Goal: Navigation & Orientation: Find specific page/section

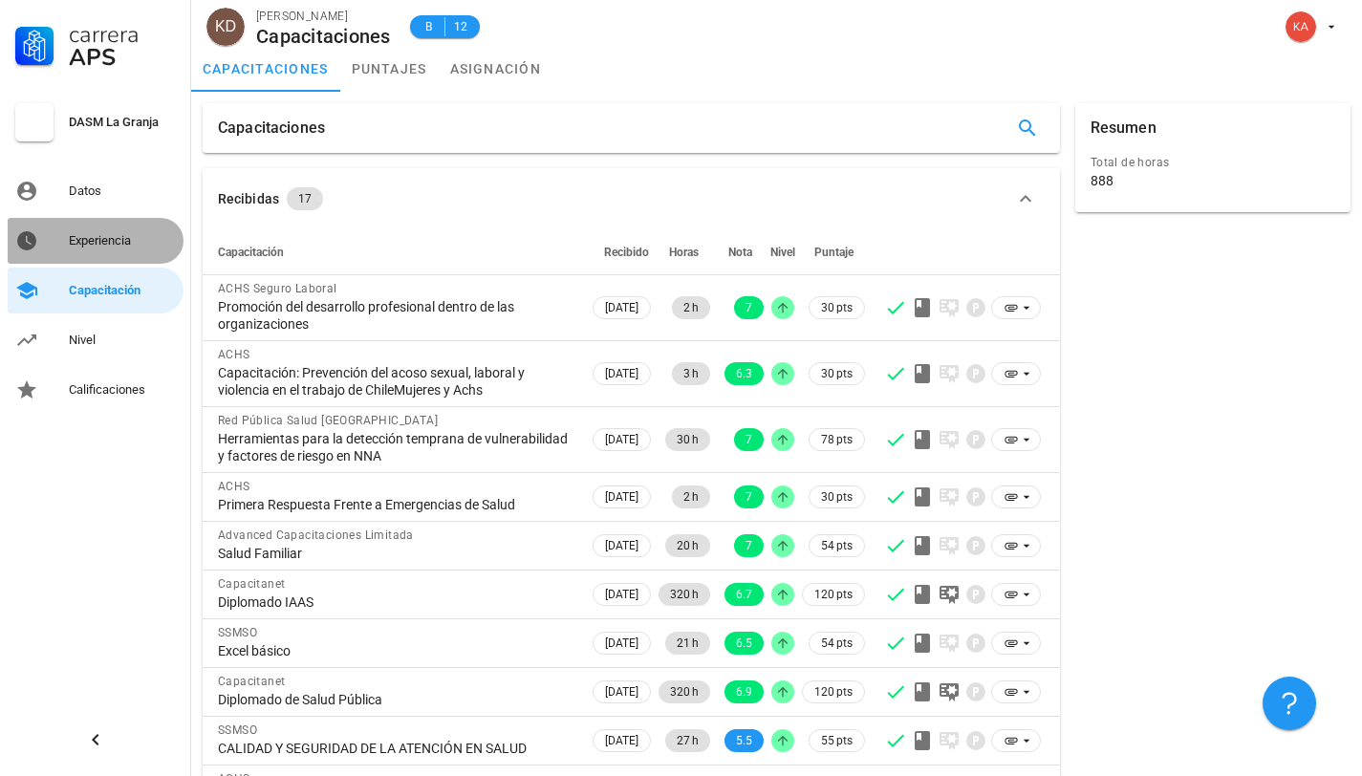
click at [110, 250] on div "Experiencia" at bounding box center [122, 241] width 107 height 31
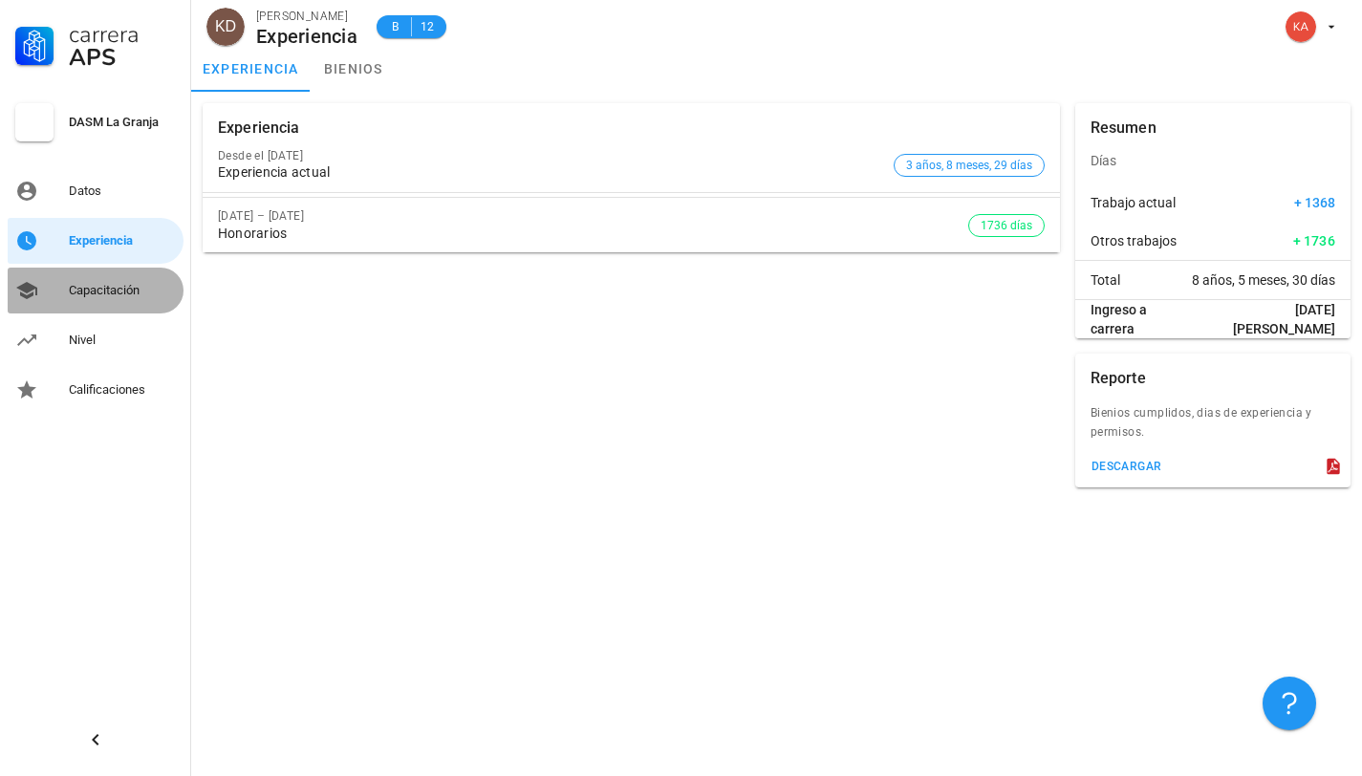
click at [96, 275] on div "Capacitación" at bounding box center [122, 290] width 107 height 31
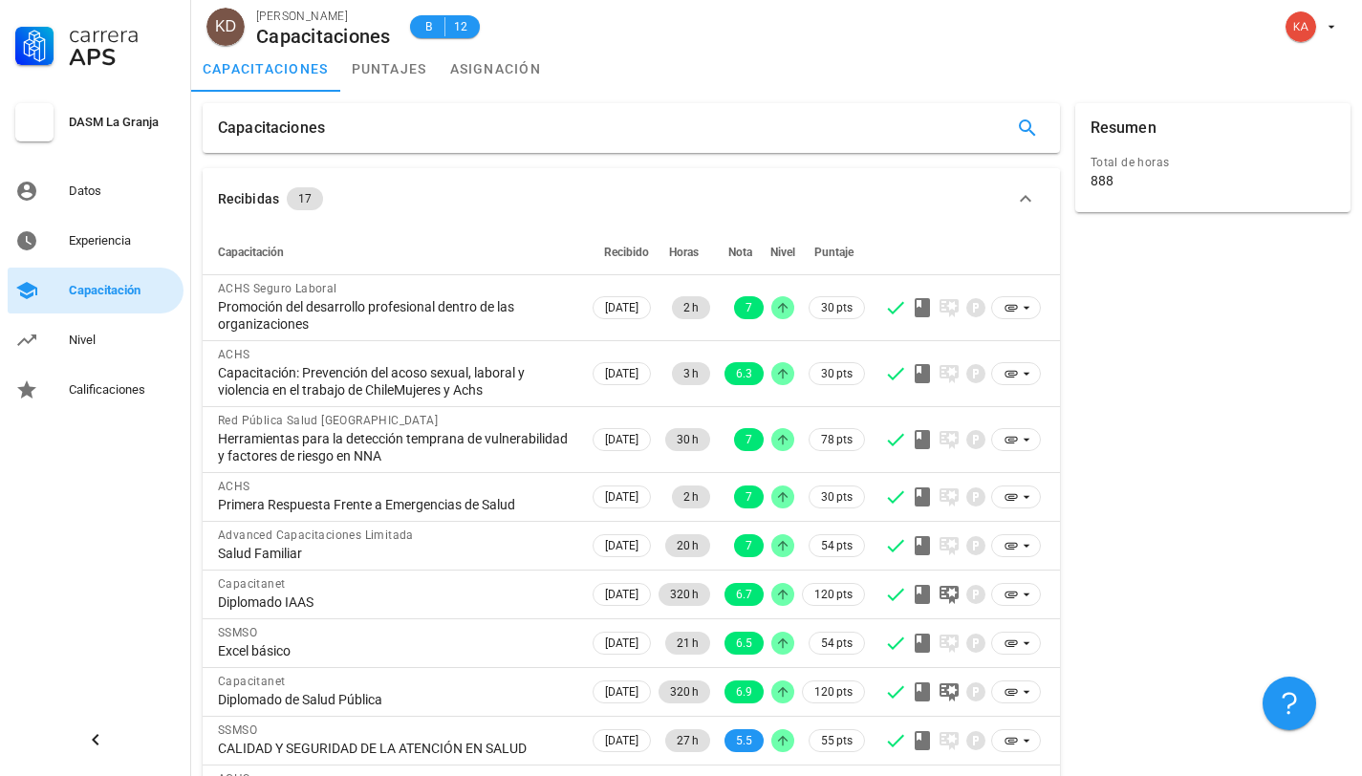
click at [97, 286] on div "Capacitación" at bounding box center [122, 290] width 107 height 15
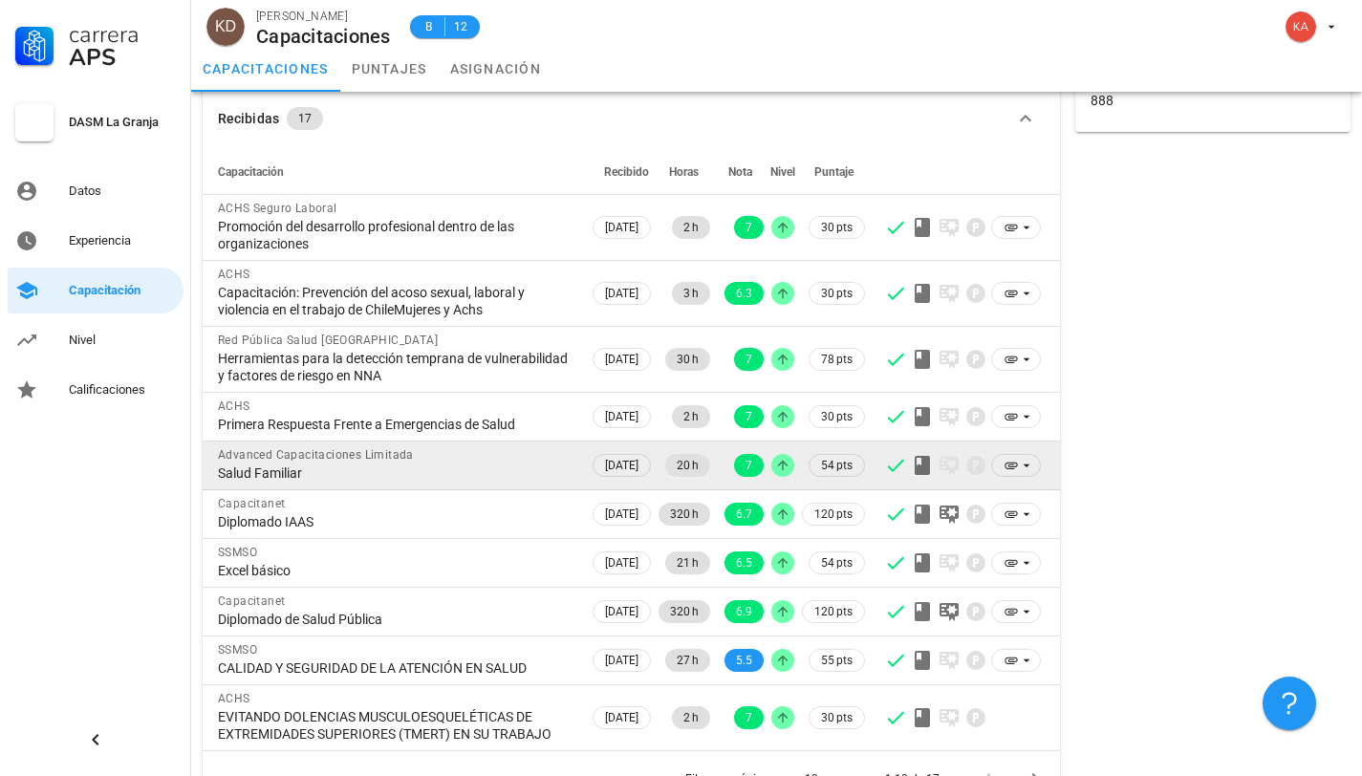
scroll to position [140, 0]
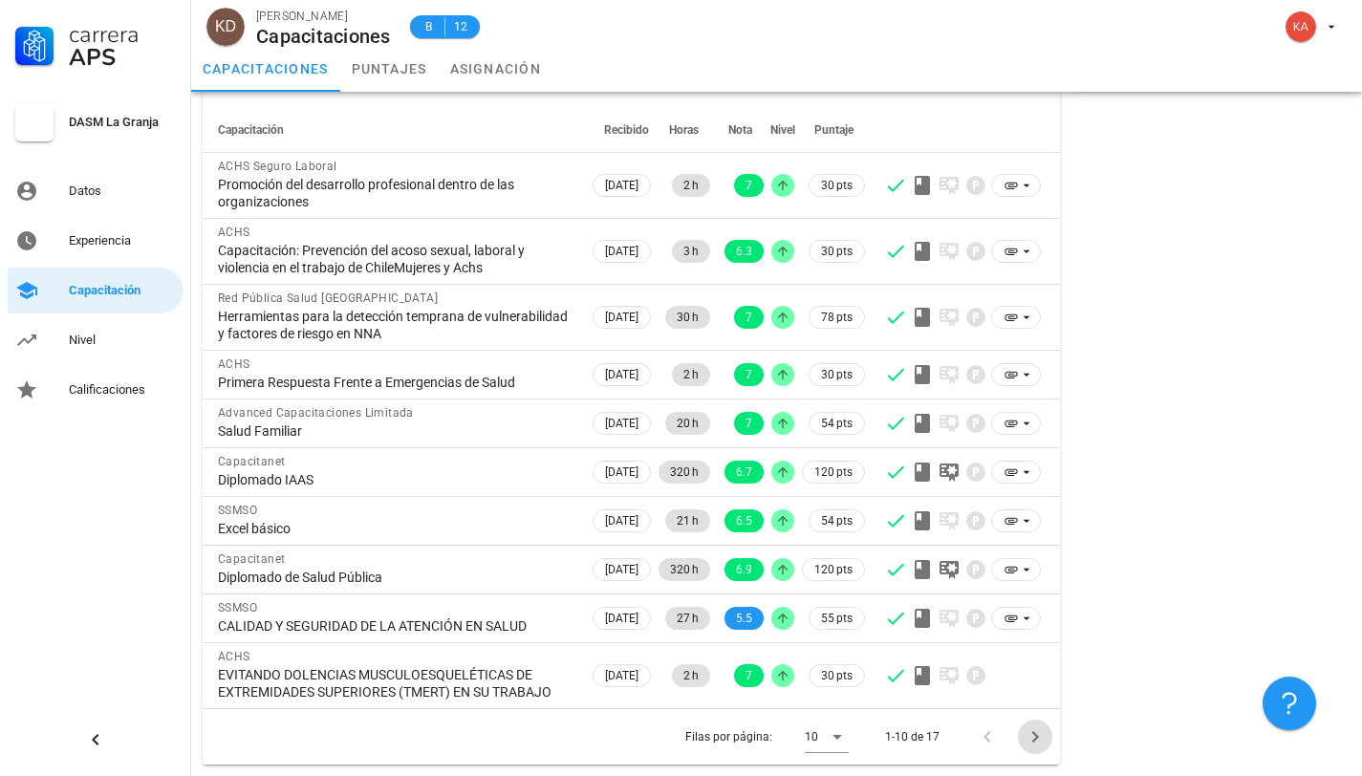
click at [1033, 742] on icon "Página siguiente" at bounding box center [1034, 736] width 23 height 23
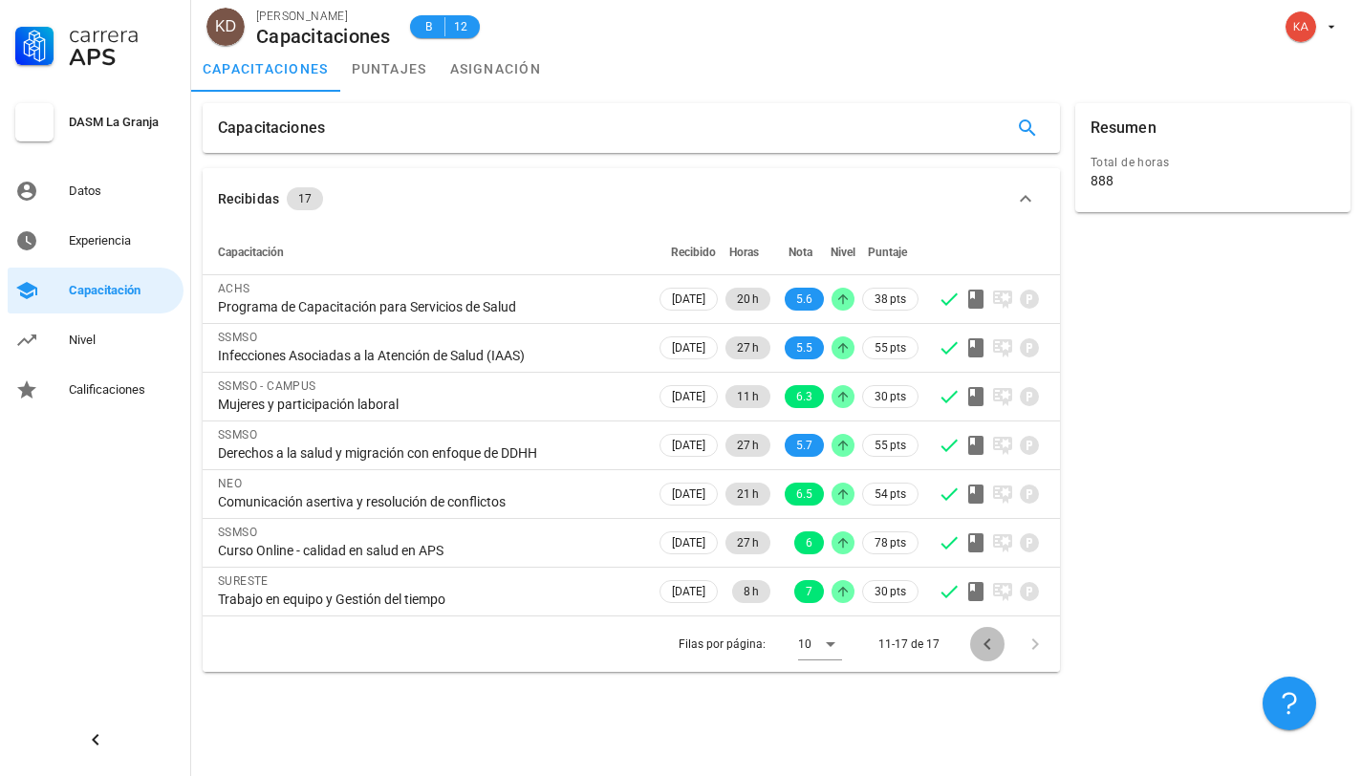
click at [985, 641] on icon "Página anterior" at bounding box center [986, 643] width 7 height 11
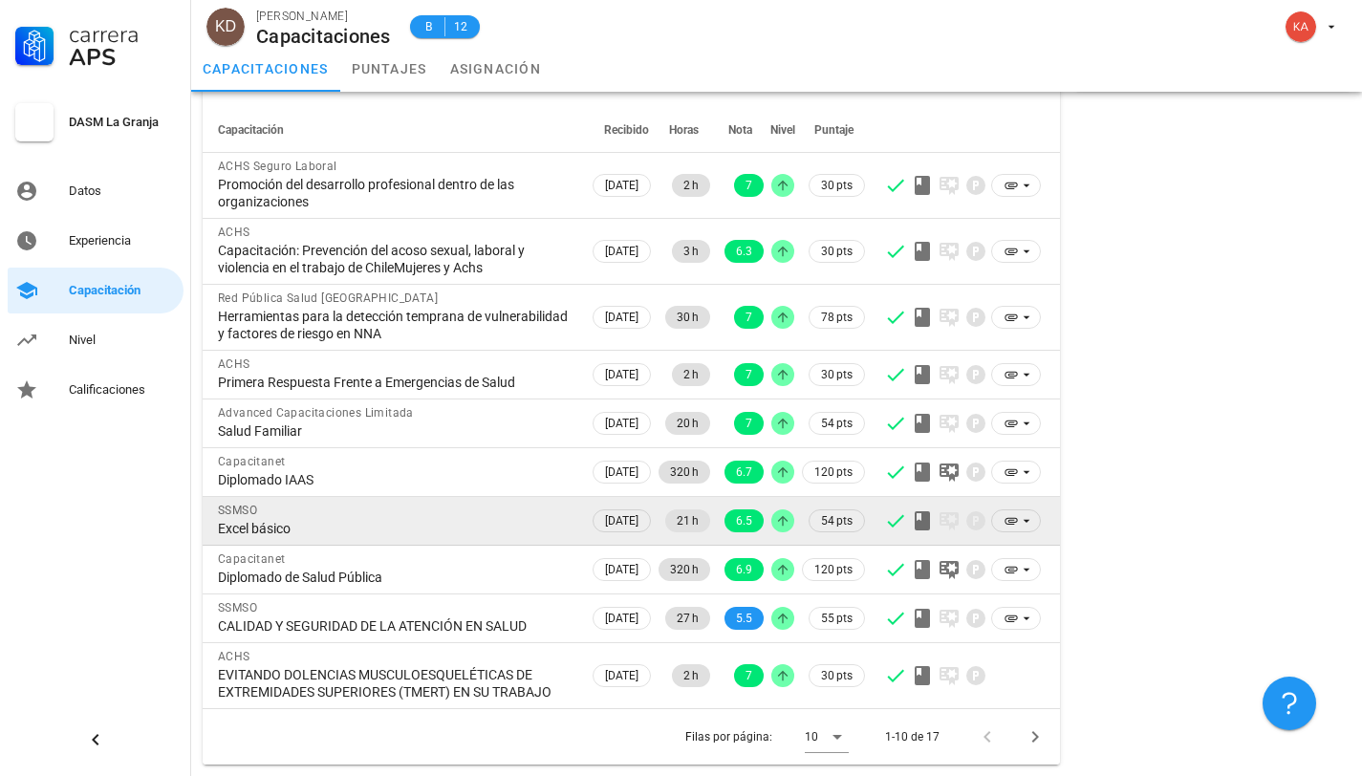
scroll to position [140, 0]
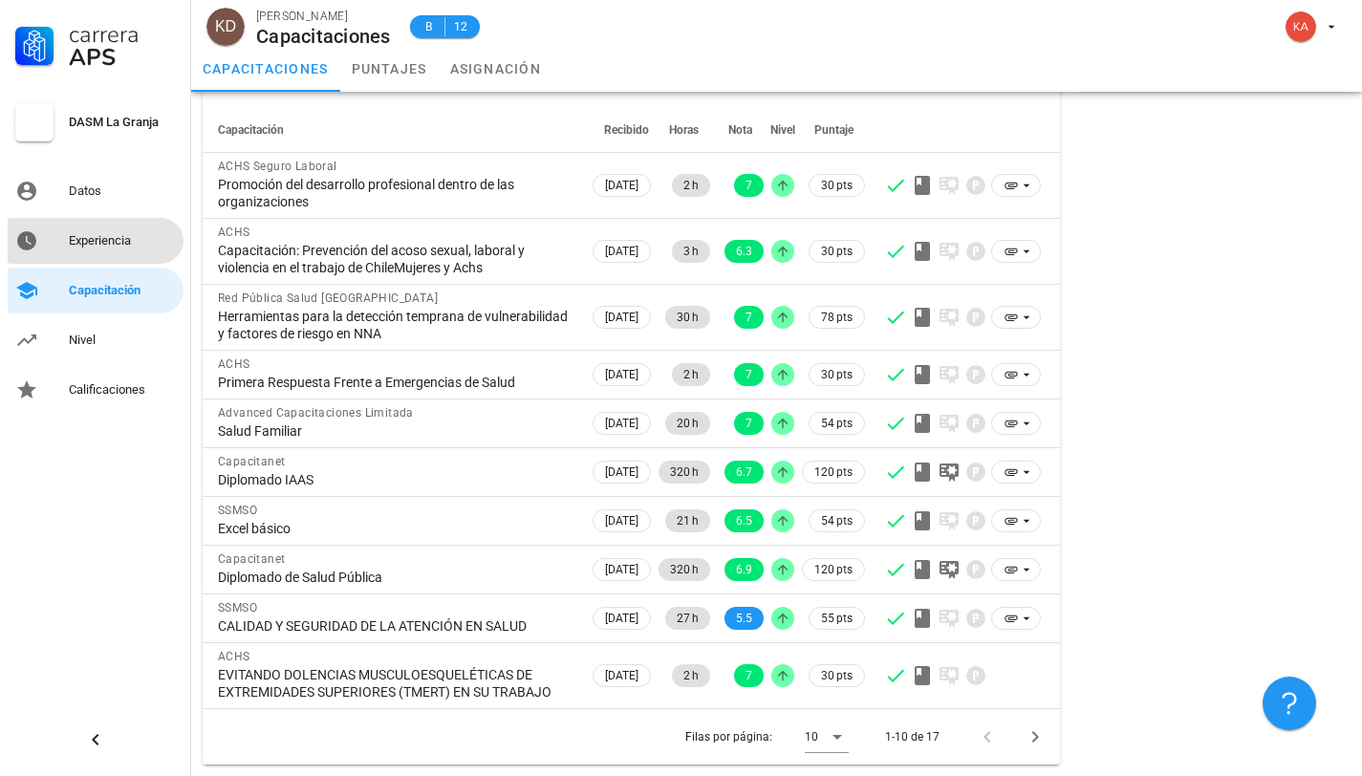
click at [108, 236] on div "Experiencia" at bounding box center [122, 240] width 107 height 15
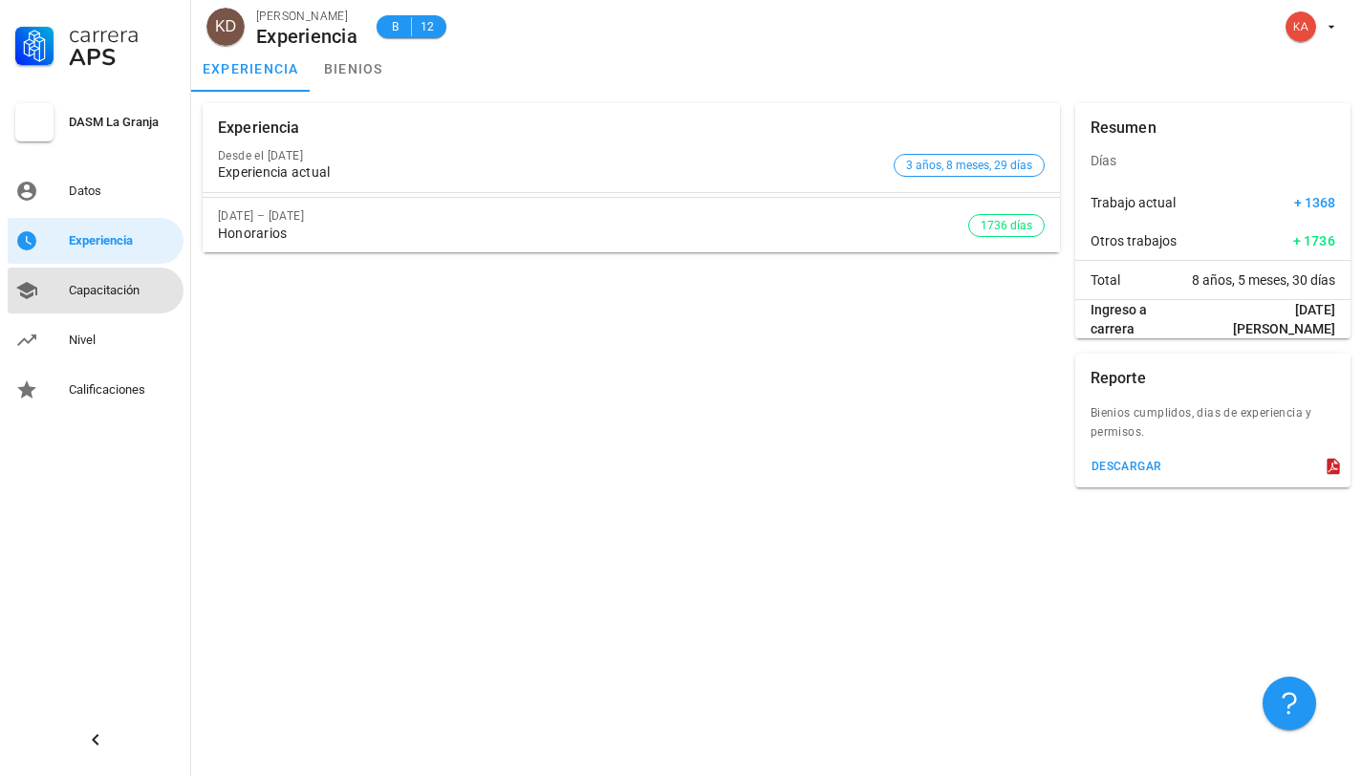
click at [88, 285] on div "Capacitación" at bounding box center [122, 290] width 107 height 15
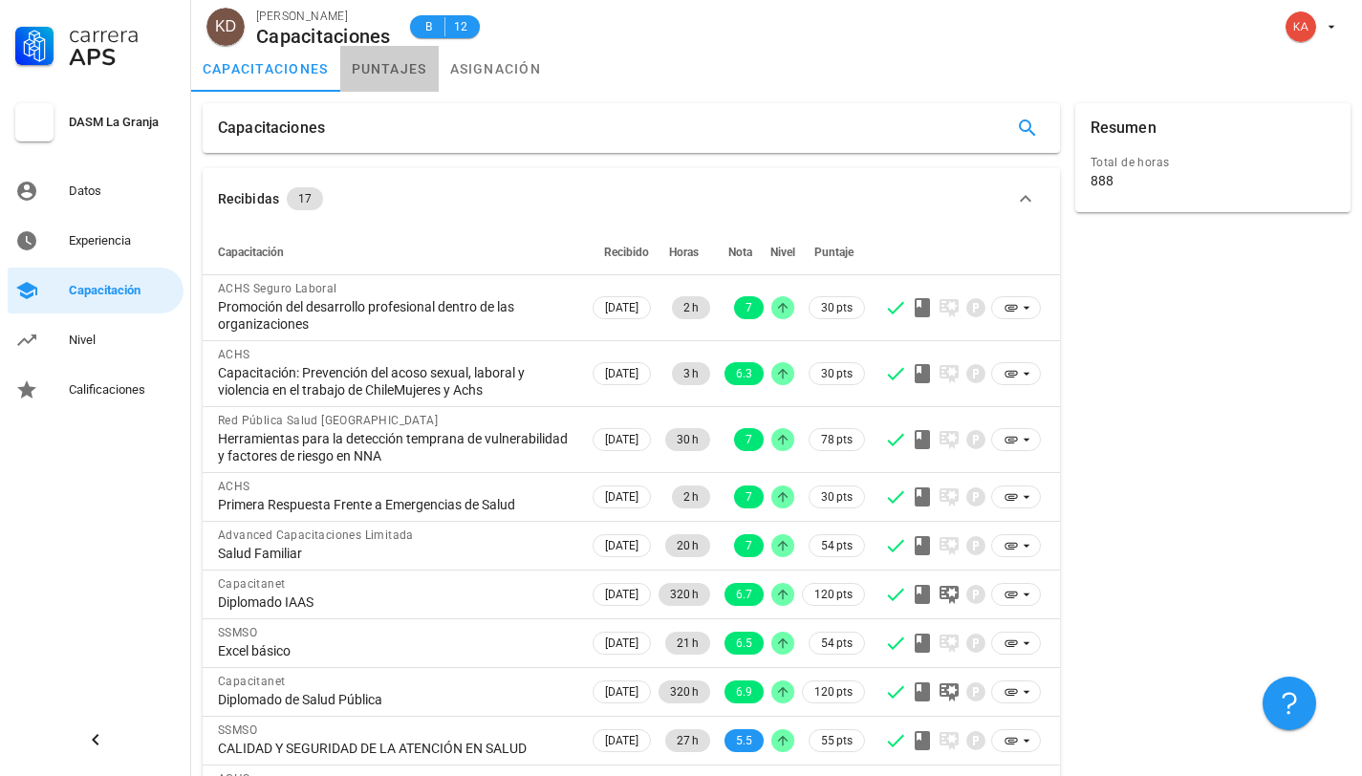
click at [379, 78] on link "puntajes" at bounding box center [389, 69] width 98 height 46
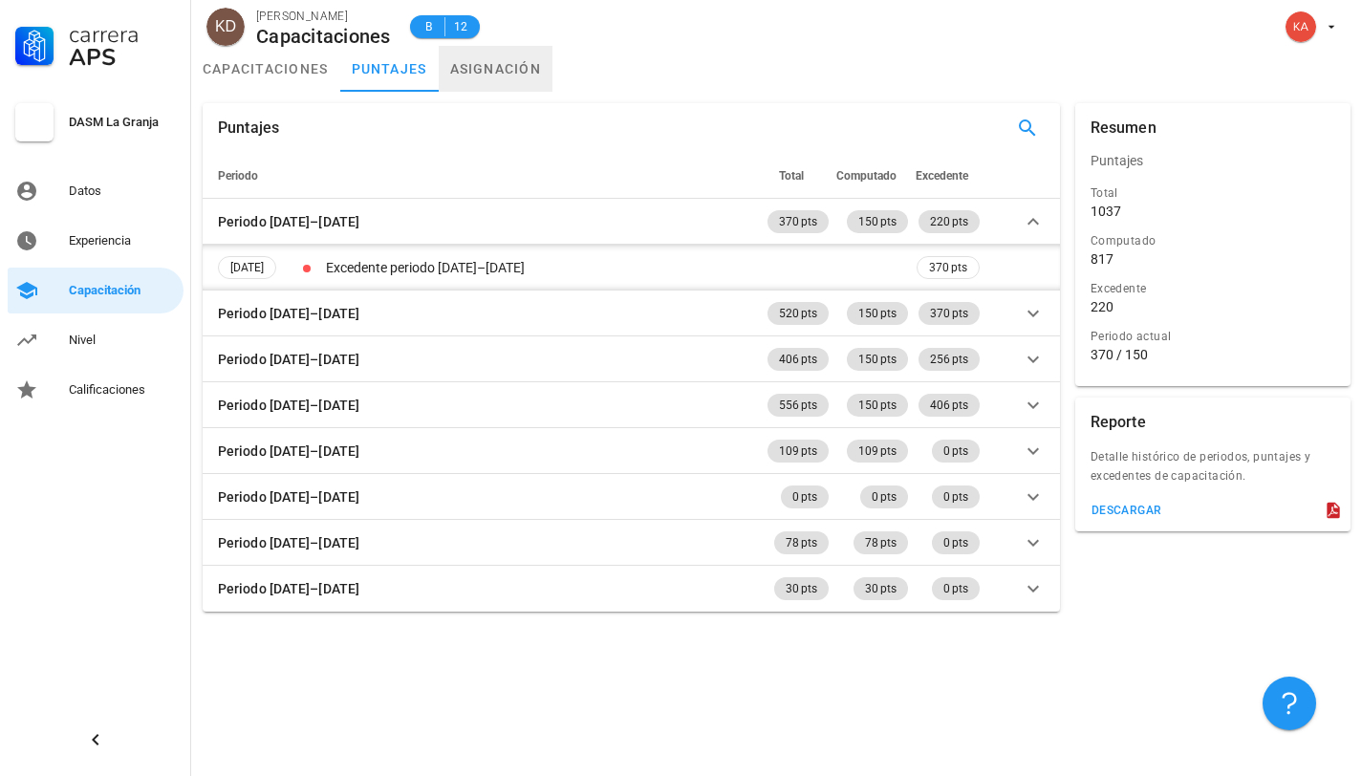
click at [465, 81] on link "asignación" at bounding box center [496, 69] width 115 height 46
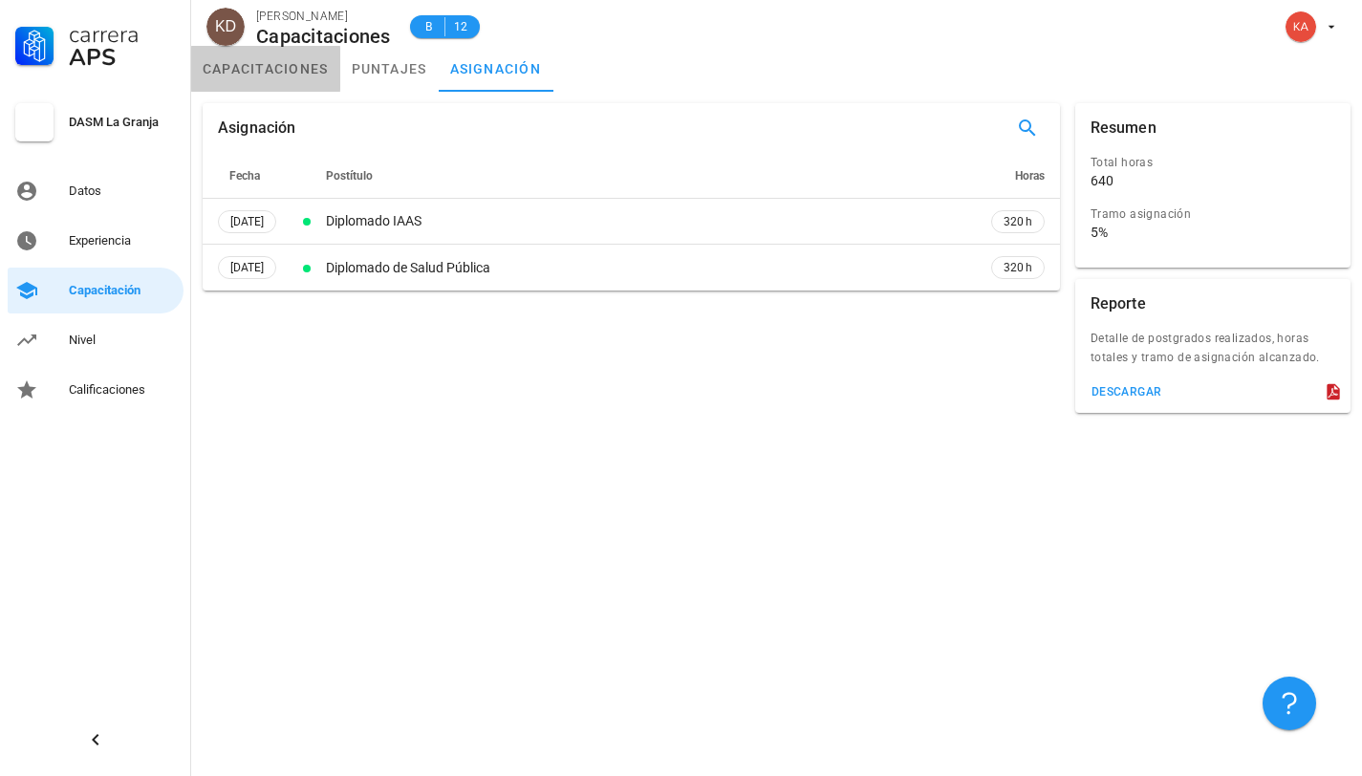
click at [267, 75] on link "capacitaciones" at bounding box center [265, 69] width 149 height 46
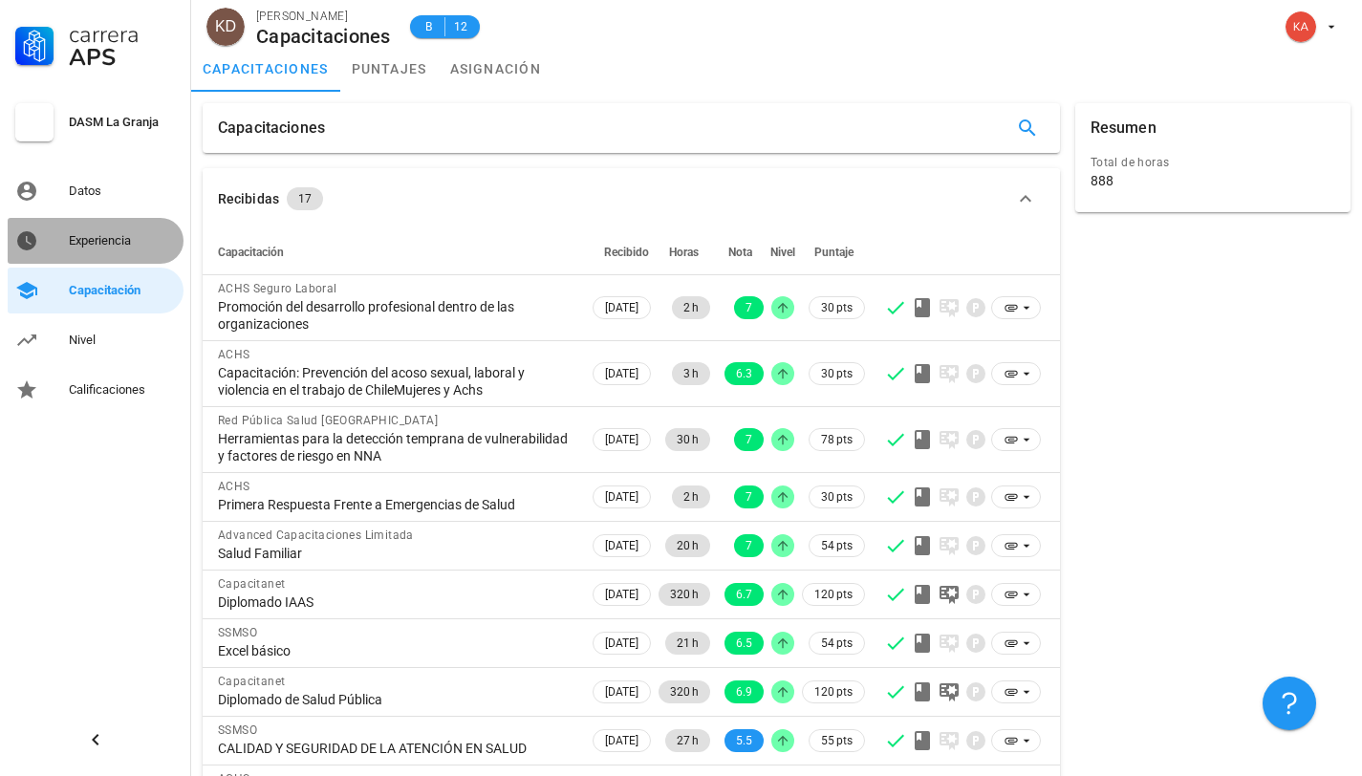
click at [132, 253] on div "Experiencia" at bounding box center [122, 241] width 107 height 31
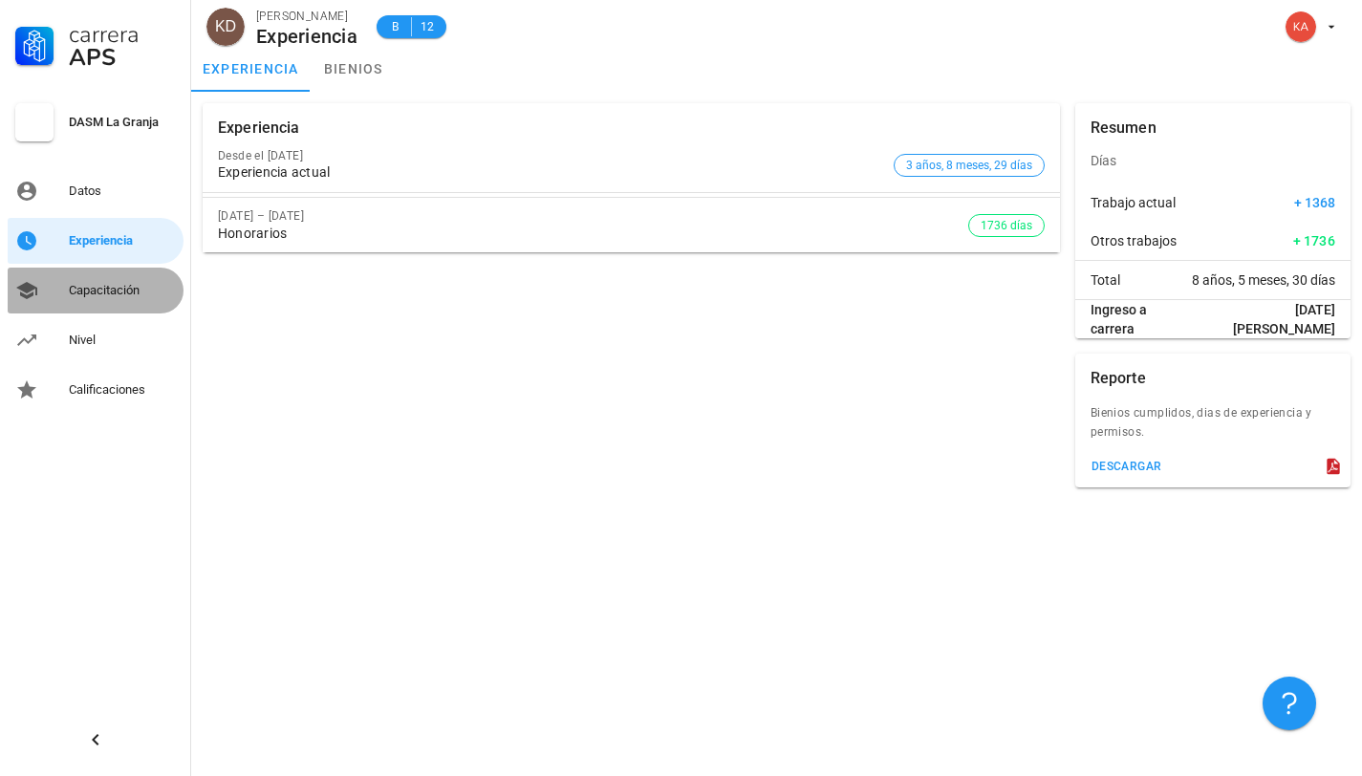
click at [118, 274] on link "Capacitación" at bounding box center [96, 291] width 176 height 46
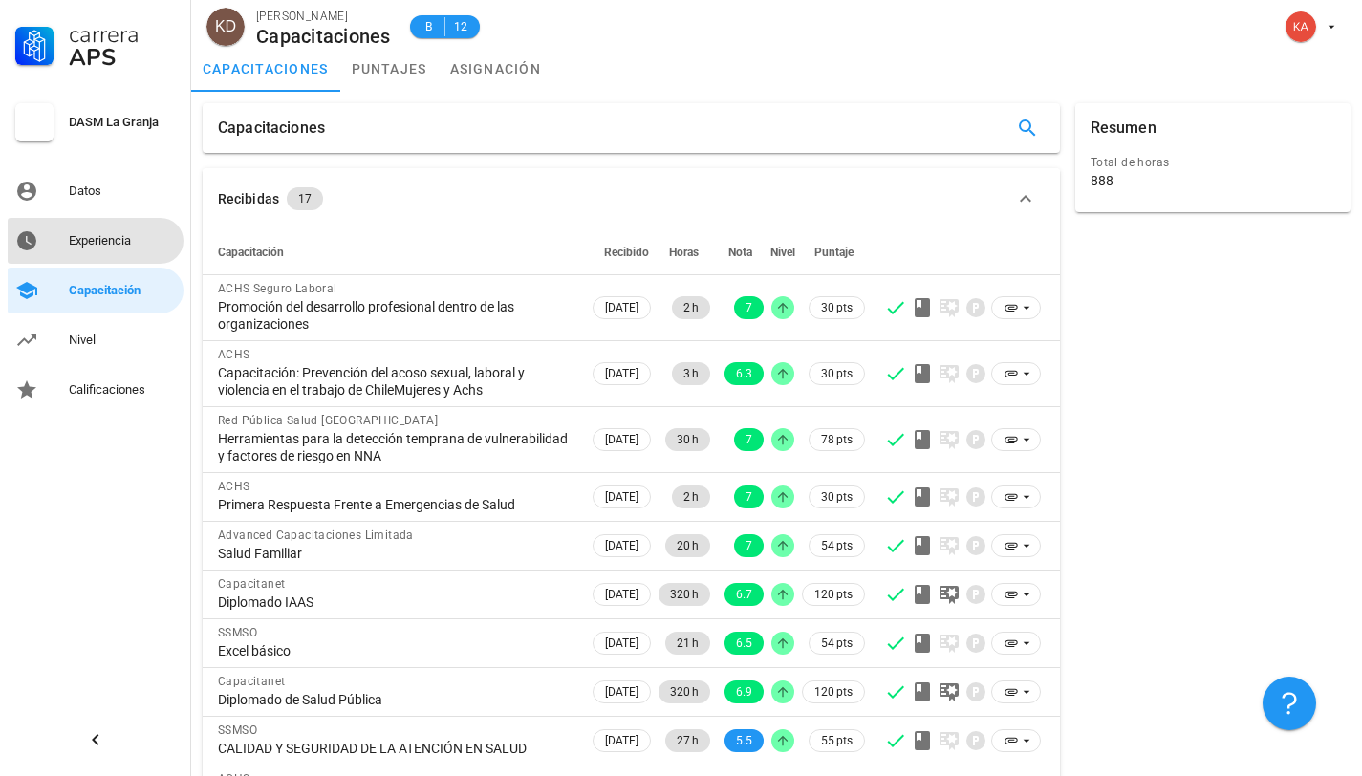
click at [165, 244] on div "Experiencia" at bounding box center [122, 240] width 107 height 15
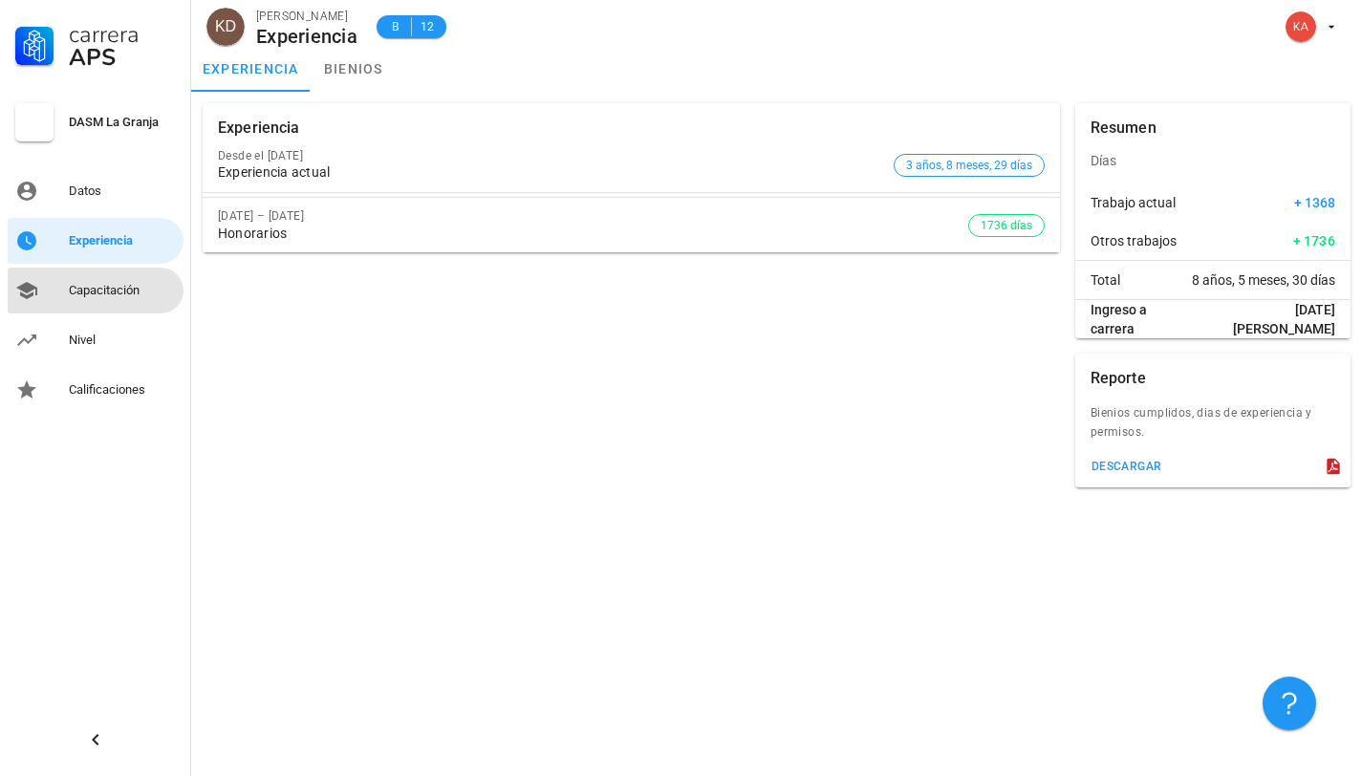
click at [150, 288] on div "Capacitación" at bounding box center [122, 290] width 107 height 15
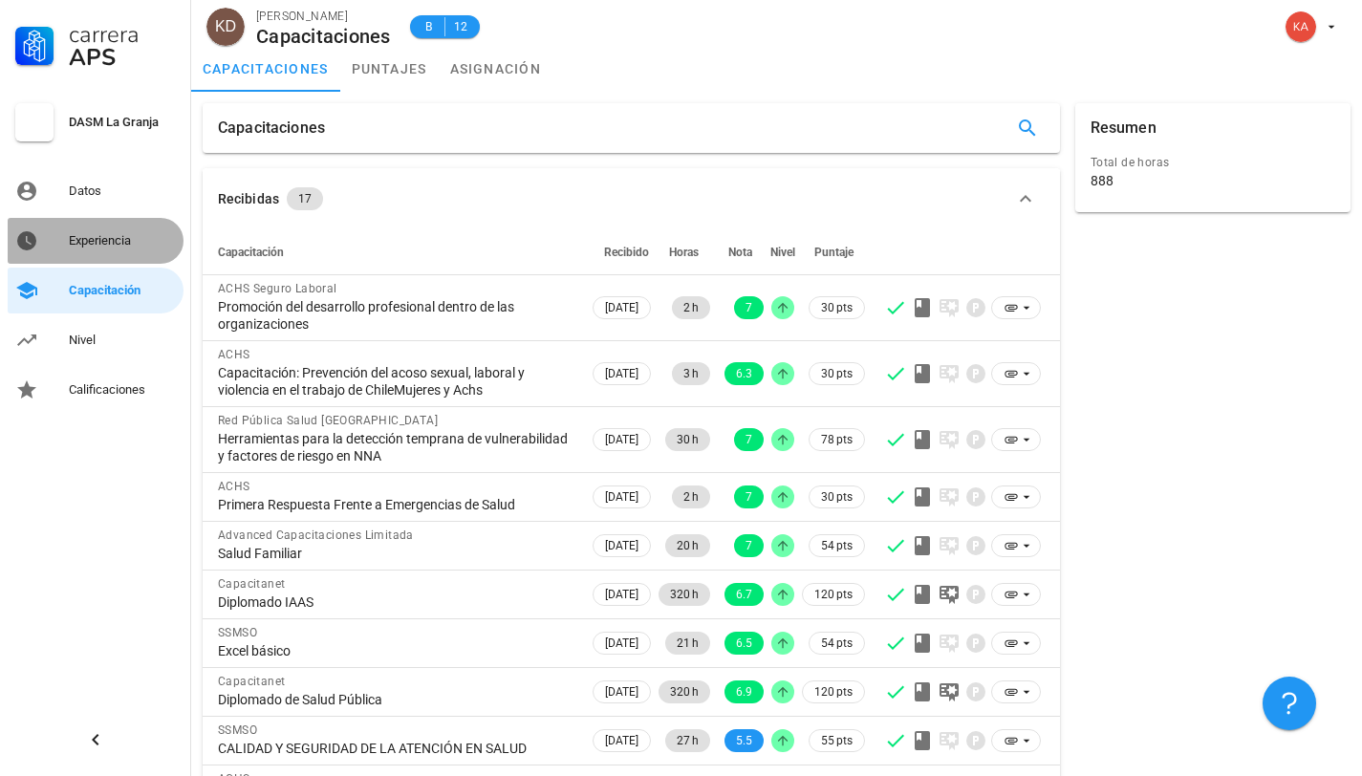
click at [171, 243] on div "Experiencia" at bounding box center [122, 240] width 107 height 15
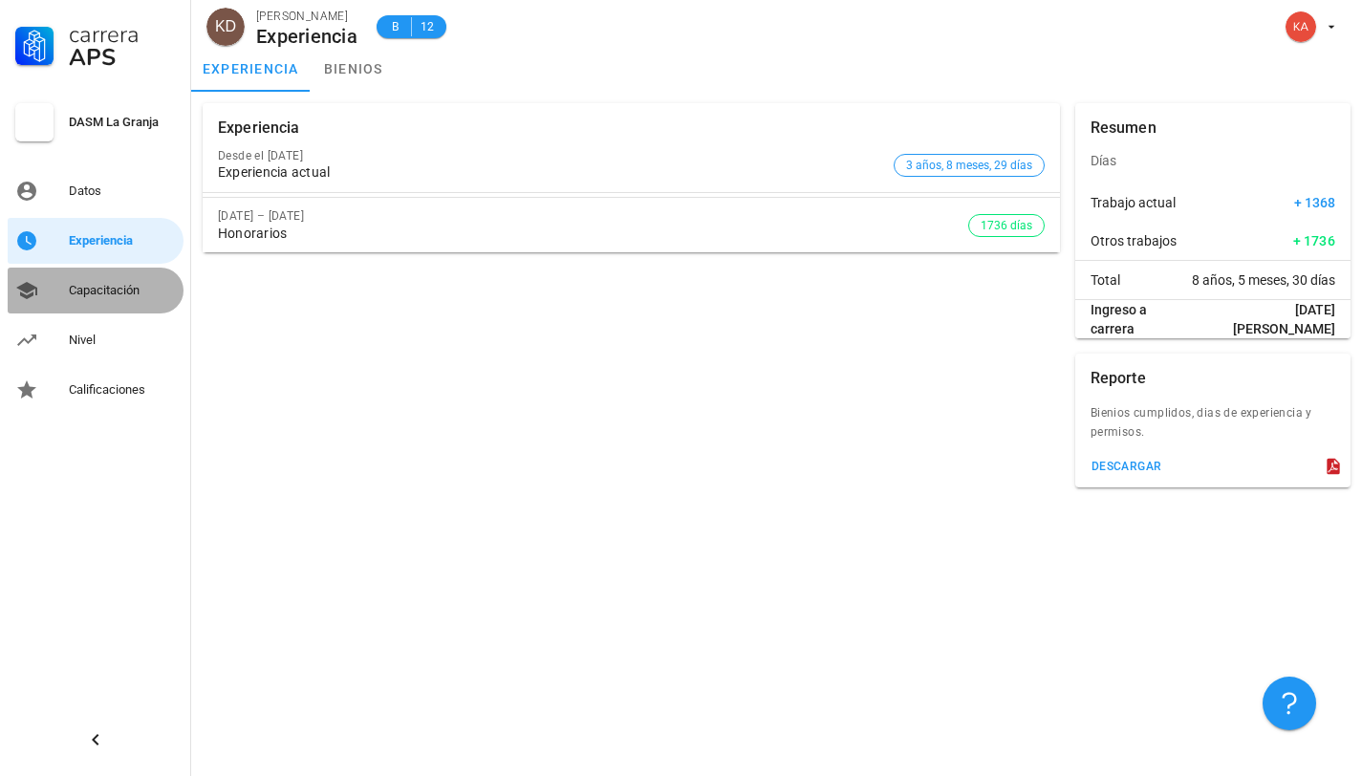
click at [136, 273] on link "Capacitación" at bounding box center [96, 291] width 176 height 46
